Goal: Book appointment/travel/reservation

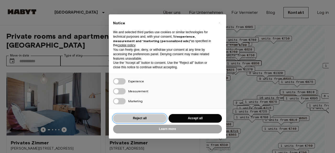
click at [154, 117] on button "Reject all" at bounding box center [139, 118] width 53 height 9
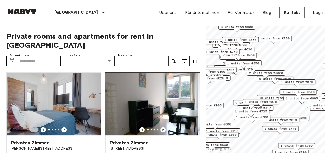
drag, startPoint x: 131, startPoint y: 118, endPoint x: 129, endPoint y: 106, distance: 11.9
click at [129, 106] on div at bounding box center [153, 104] width 94 height 63
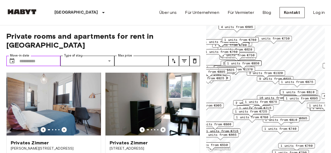
click at [46, 56] on input "Move-in date" at bounding box center [39, 61] width 41 height 10
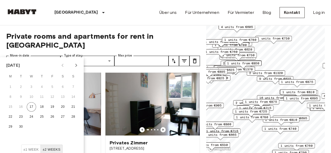
click at [77, 64] on icon "Next month" at bounding box center [76, 65] width 6 height 6
click at [73, 64] on icon "Next month" at bounding box center [76, 65] width 6 height 6
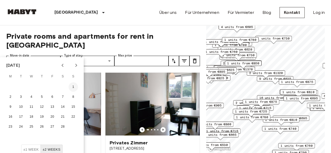
click at [70, 87] on button "1" at bounding box center [73, 86] width 9 height 9
type input "**********"
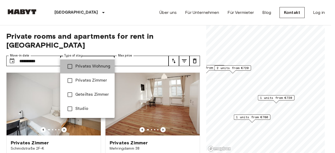
click at [91, 67] on span "Privates Wohnung" at bounding box center [92, 66] width 35 height 6
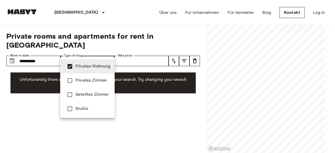
click at [133, 122] on div at bounding box center [167, 76] width 335 height 153
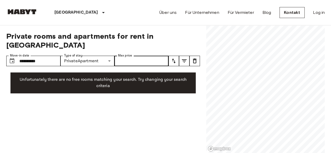
click at [130, 58] on div "**********" at bounding box center [103, 89] width 194 height 128
click at [131, 56] on input "Max price" at bounding box center [141, 61] width 54 height 10
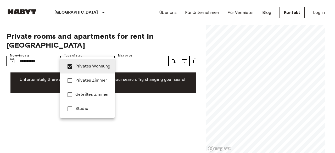
click at [82, 78] on span "Privates Zimmer" at bounding box center [92, 80] width 35 height 6
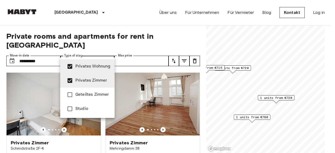
click at [76, 97] on span "Geteiltes Zimmer" at bounding box center [92, 95] width 35 height 6
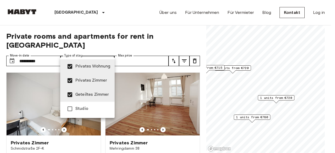
click at [76, 93] on span "Geteiltes Zimmer" at bounding box center [92, 95] width 35 height 6
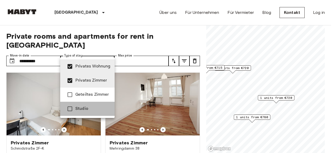
click at [84, 108] on span "Studio" at bounding box center [92, 109] width 35 height 6
type input "**********"
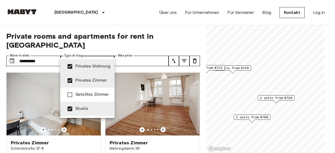
drag, startPoint x: 146, startPoint y: 10, endPoint x: 143, endPoint y: 11, distance: 2.9
click at [146, 10] on div at bounding box center [167, 76] width 335 height 153
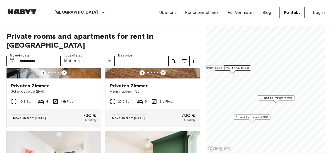
scroll to position [26, 0]
